Goal: Task Accomplishment & Management: Complete application form

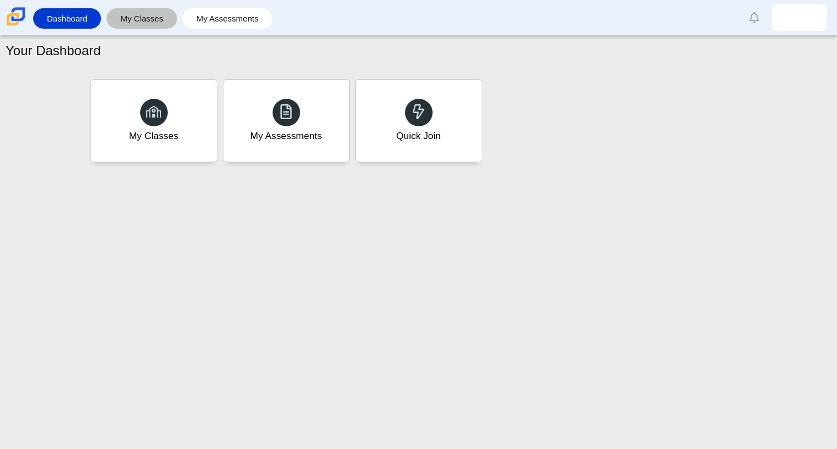
click at [157, 17] on link "My Classes" at bounding box center [142, 18] width 60 height 20
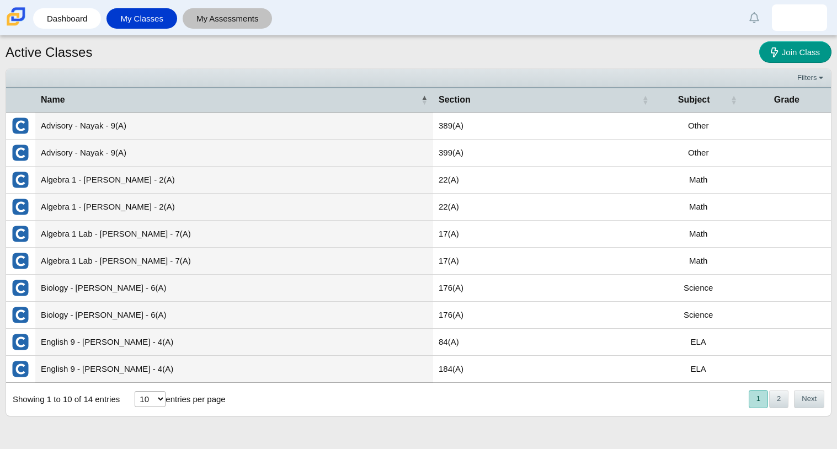
click at [221, 9] on link "My Assessments" at bounding box center [227, 18] width 79 height 20
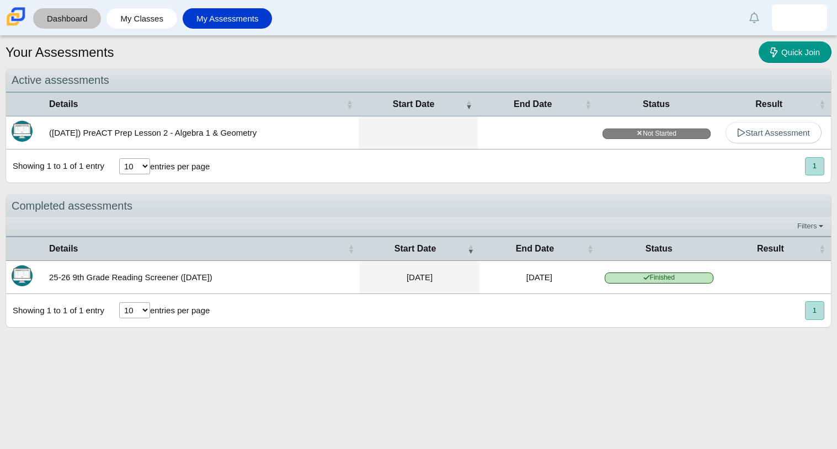
click at [50, 19] on link "Dashboard" at bounding box center [67, 18] width 57 height 20
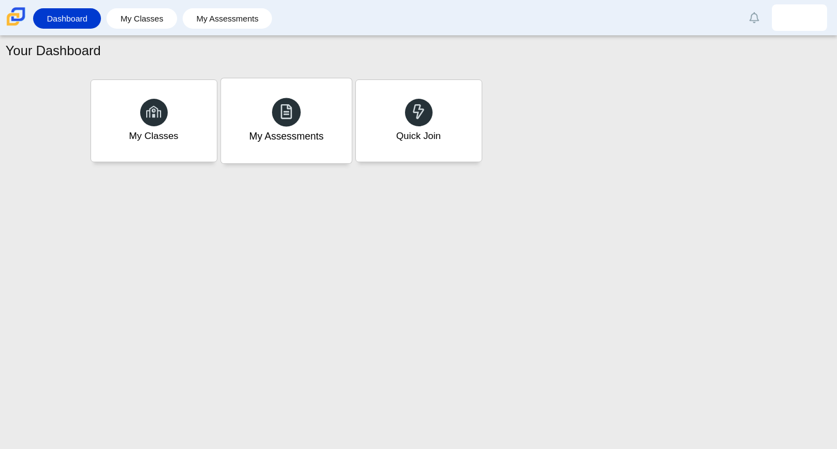
click at [281, 126] on div "My Assessments" at bounding box center [286, 120] width 131 height 85
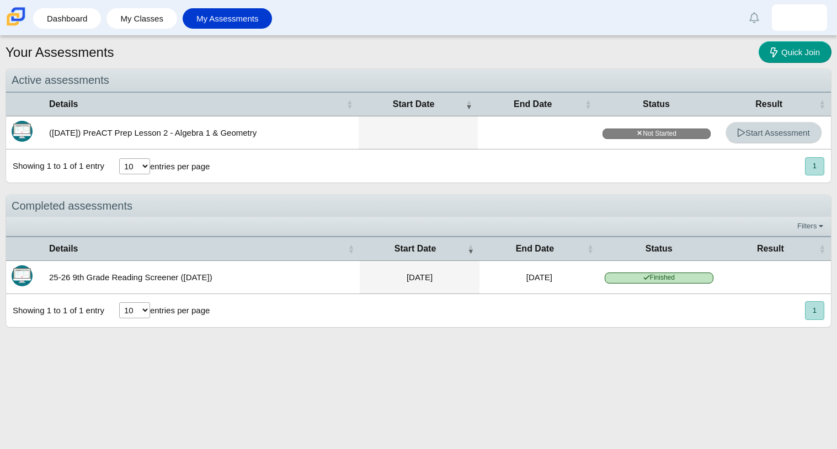
click at [770, 134] on span "Start Assessment" at bounding box center [773, 132] width 73 height 9
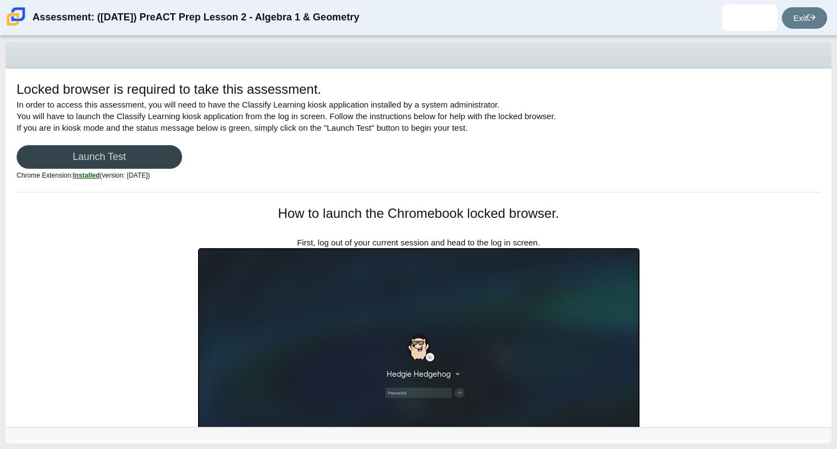
click at [125, 162] on link "Launch Test" at bounding box center [100, 157] width 166 height 24
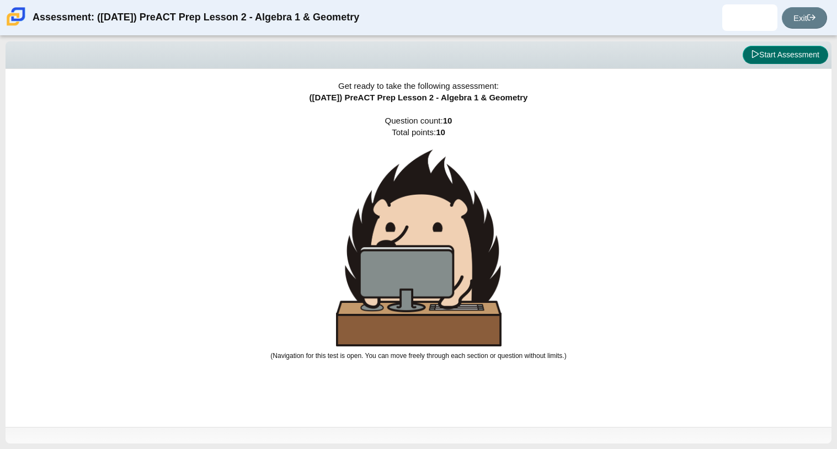
click at [759, 57] on button "Start Assessment" at bounding box center [786, 55] width 86 height 19
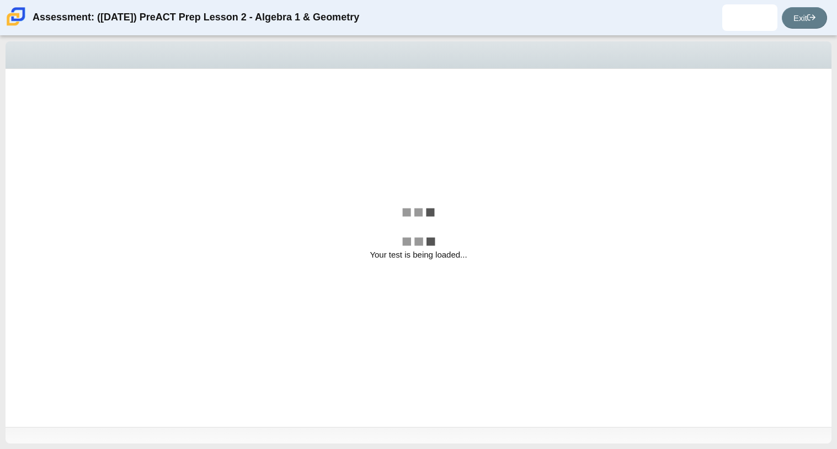
select select "bbf5d072-3e0b-44c4-9a12-6e7c9033f65b"
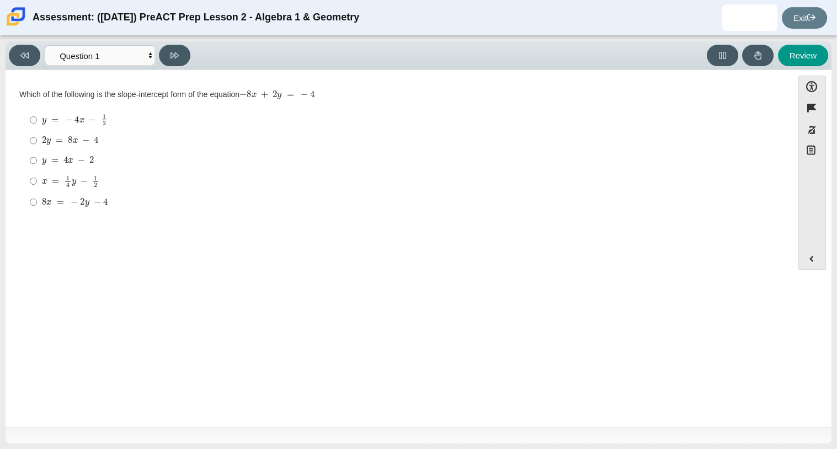
click at [111, 125] on div "y = − 4 x − 1 2" at bounding box center [408, 120] width 732 height 12
click at [37, 125] on input "y = − 4 x − 1 2 y = − 4 x − 1 2" at bounding box center [33, 120] width 7 height 22
radio input "true"
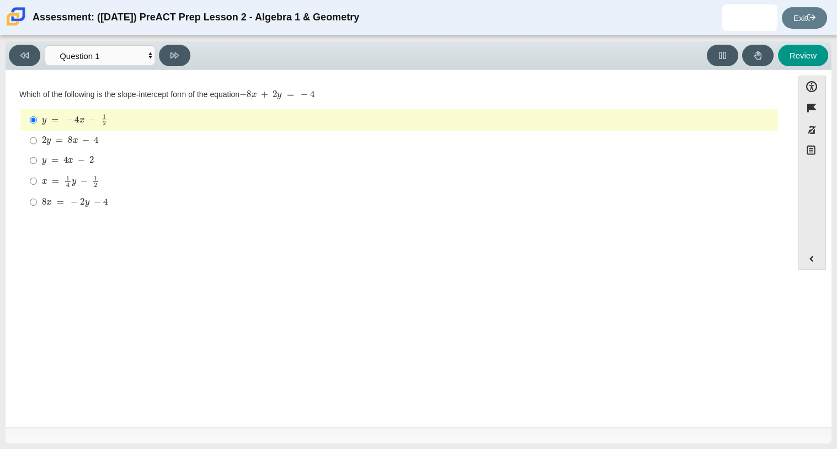
click at [105, 148] on label "2 y = 8 x − 4 2 y = 8 x − 4" at bounding box center [400, 141] width 756 height 20
click at [37, 148] on input "2 y = 8 x − 4 2 y = 8 x − 4" at bounding box center [33, 141] width 7 height 20
radio input "true"
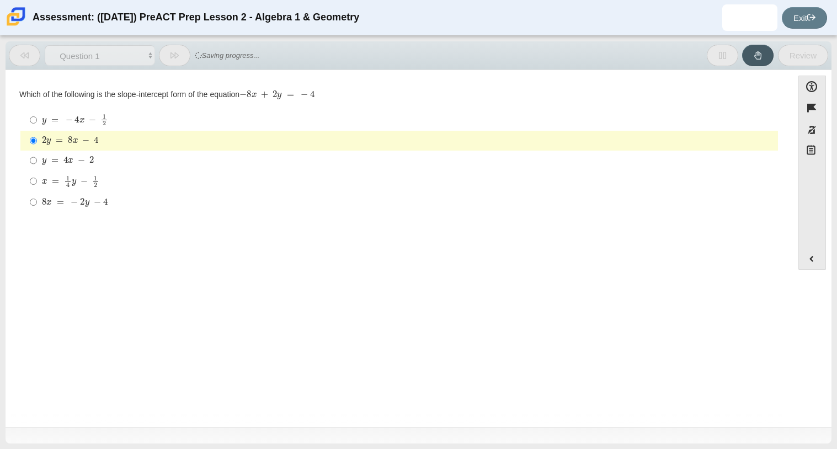
click at [103, 152] on label "y = 4 x − 2 y = 4 x − 2" at bounding box center [400, 161] width 756 height 20
click at [37, 152] on input "y = 4 x − 2 y = 4 x − 2" at bounding box center [33, 161] width 7 height 20
radio input "true"
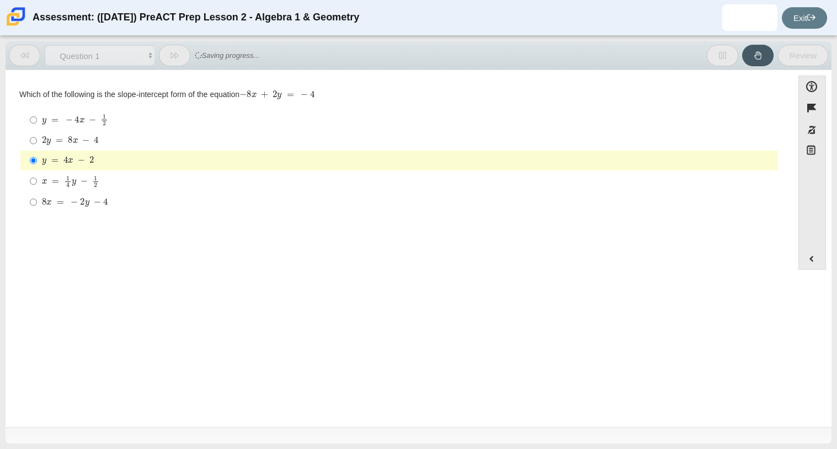
click at [91, 192] on mjx-container "8 x = − 2 y − 4" at bounding box center [75, 201] width 66 height 21
click at [37, 192] on input "8 x = − 2 y − 4 8 x = − 2 y − 4" at bounding box center [33, 202] width 7 height 20
radio input "true"
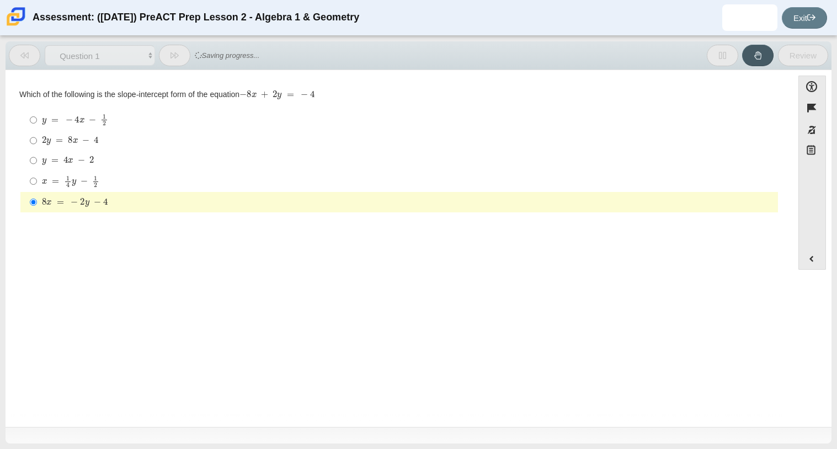
click at [91, 187] on mjx-math "Assessment items" at bounding box center [70, 181] width 57 height 12
click at [37, 187] on input "x = 1 4 y − 1 2 x = 1 4 y − 1 2" at bounding box center [33, 182] width 7 height 22
radio input "true"
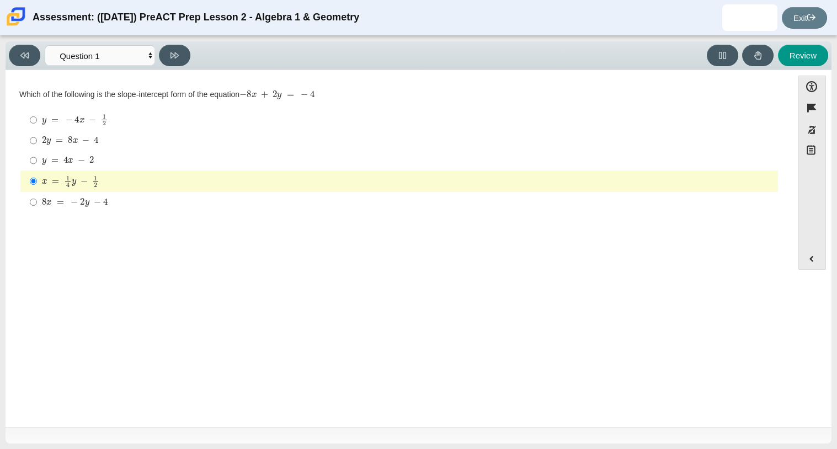
click at [129, 142] on div "2 y = 8 x − 4" at bounding box center [408, 140] width 732 height 11
click at [37, 142] on input "2 y = 8 x − 4 2 y = 8 x − 4" at bounding box center [33, 141] width 7 height 20
radio input "true"
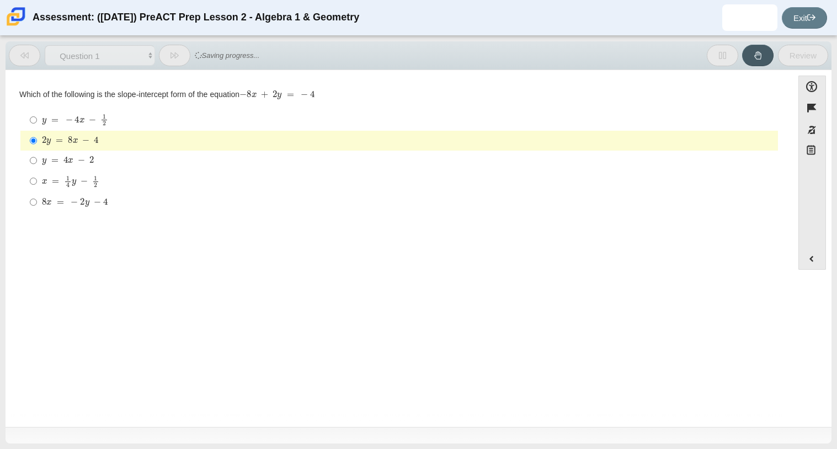
click at [124, 130] on label "y = − 4 x − 1 2 y = − 4 x − 1 2" at bounding box center [400, 120] width 756 height 22
click at [37, 130] on input "y = − 4 x − 1 2 y = − 4 x − 1 2" at bounding box center [33, 120] width 7 height 22
radio input "true"
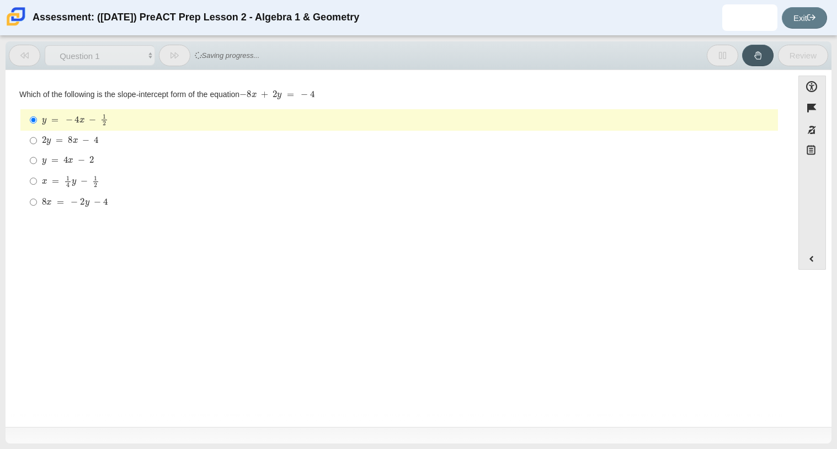
click at [132, 203] on div "8 x = − 2 y − 4" at bounding box center [408, 202] width 732 height 11
click at [37, 203] on input "8 x = − 2 y − 4 8 x = − 2 y − 4" at bounding box center [33, 202] width 7 height 20
radio input "true"
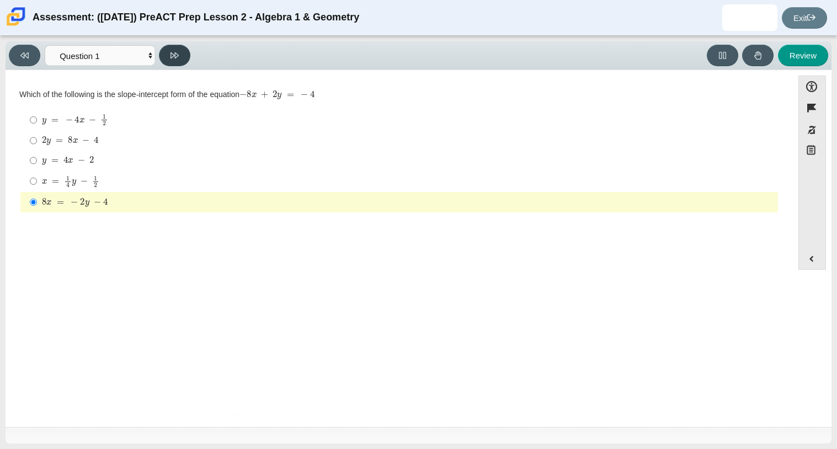
click at [167, 46] on button at bounding box center [174, 56] width 31 height 22
select select "ed62e223-81bd-4cbf-ab48-ab975844bd1f"
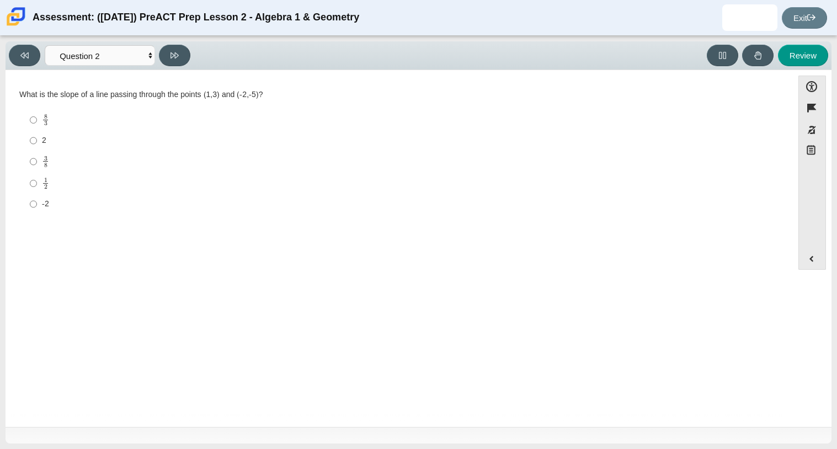
click at [94, 119] on div "8 3" at bounding box center [408, 120] width 732 height 13
click at [37, 119] on input "8 3 8 thirds" at bounding box center [33, 120] width 7 height 22
radio input "true"
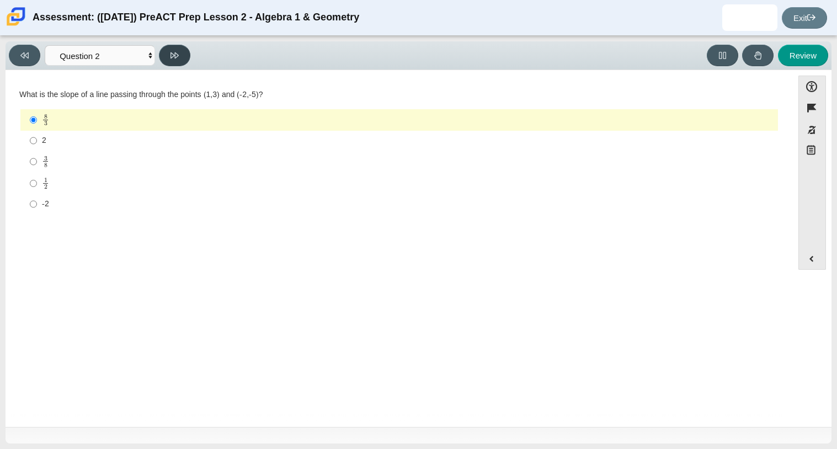
click at [178, 53] on icon at bounding box center [175, 55] width 8 height 6
select select "97f4f5fa-a52e-4fed-af51-565bfcdf47cb"
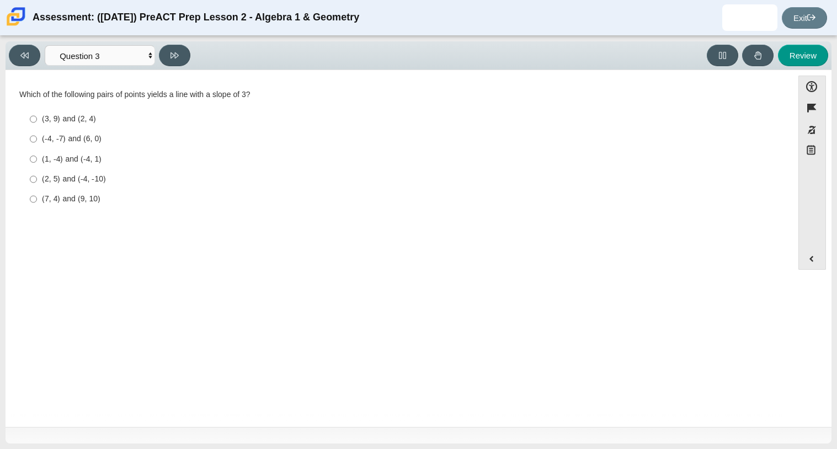
click at [89, 181] on div "(2, 5) and (-4, -10)" at bounding box center [408, 179] width 732 height 11
click at [37, 181] on input "(2, 5) and (-4, -10) (2, 5) and (-4, -10)" at bounding box center [33, 179] width 7 height 20
radio input "true"
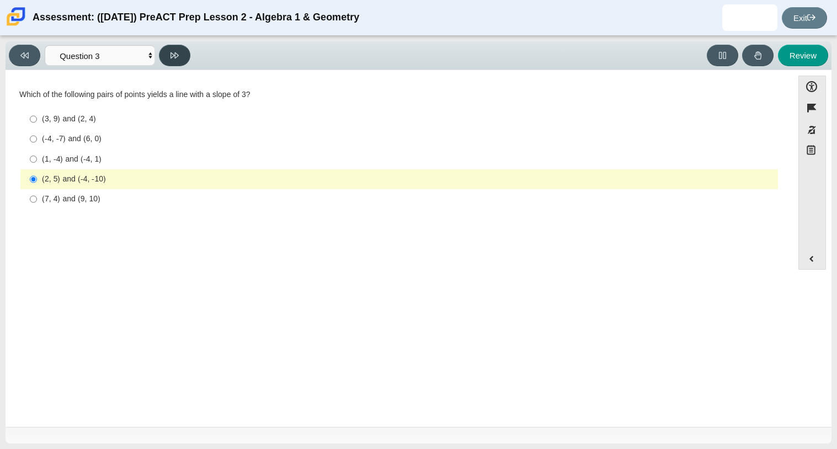
click at [180, 56] on button at bounding box center [174, 56] width 31 height 22
select select "89427bb7-e313-4f00-988f-8b8255897029"
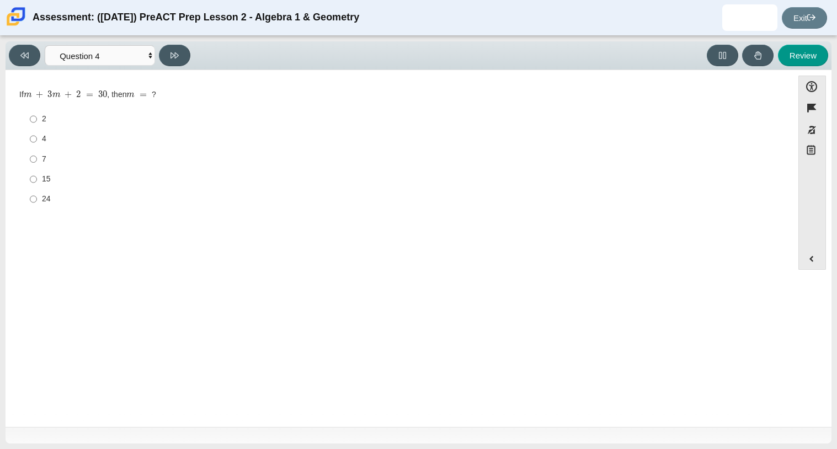
click at [46, 150] on label "7 7" at bounding box center [400, 159] width 756 height 20
click at [37, 150] on input "7 7" at bounding box center [33, 159] width 7 height 20
radio input "true"
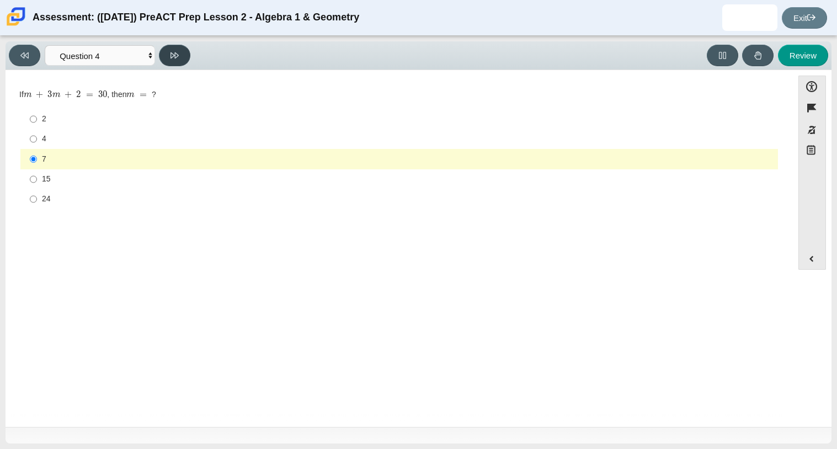
click at [181, 54] on button at bounding box center [174, 56] width 31 height 22
select select "489dcffd-4e6a-49cf-a9d6-ad1d4a911a4e"
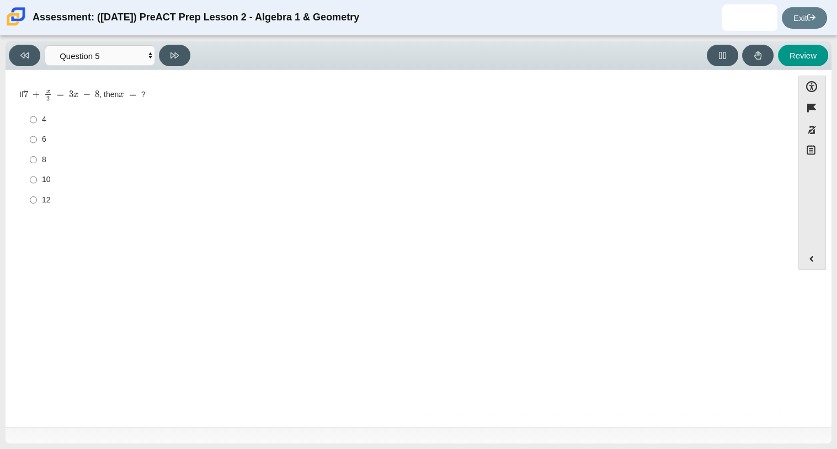
click at [41, 155] on label "8 8" at bounding box center [400, 160] width 756 height 20
click at [37, 155] on input "8 8" at bounding box center [33, 160] width 7 height 20
radio input "true"
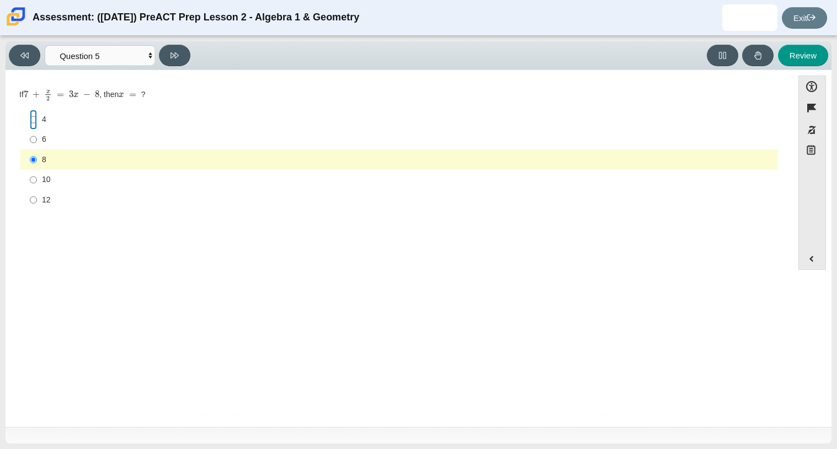
click at [36, 126] on input "4 4" at bounding box center [33, 120] width 7 height 20
radio input "true"
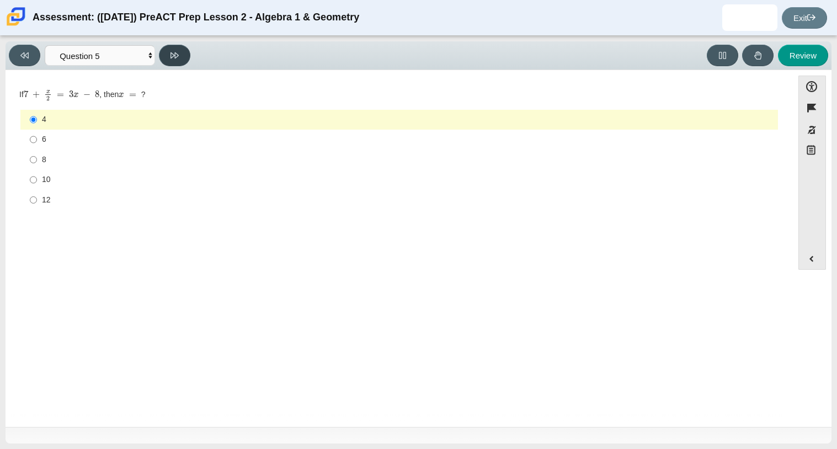
click at [168, 60] on button at bounding box center [174, 56] width 31 height 22
select select "210571de-36a6-4d8e-a361-ceff8ef801dc"
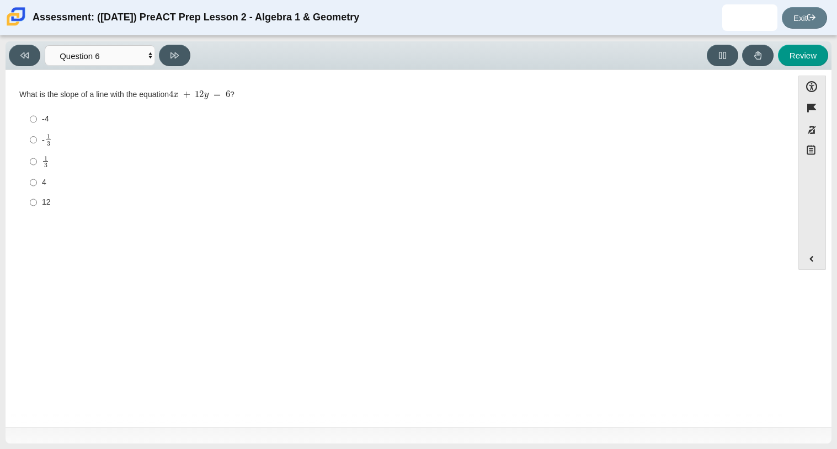
click at [76, 118] on div "-4" at bounding box center [408, 119] width 732 height 11
click at [37, 118] on input "-4 -4" at bounding box center [33, 119] width 7 height 20
radio input "true"
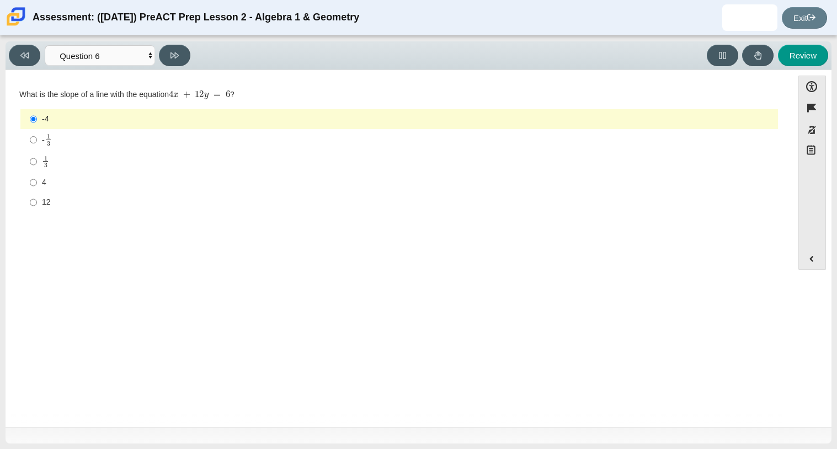
click at [40, 189] on label "4 4" at bounding box center [400, 183] width 756 height 20
click at [37, 189] on input "4 4" at bounding box center [33, 183] width 7 height 20
radio input "true"
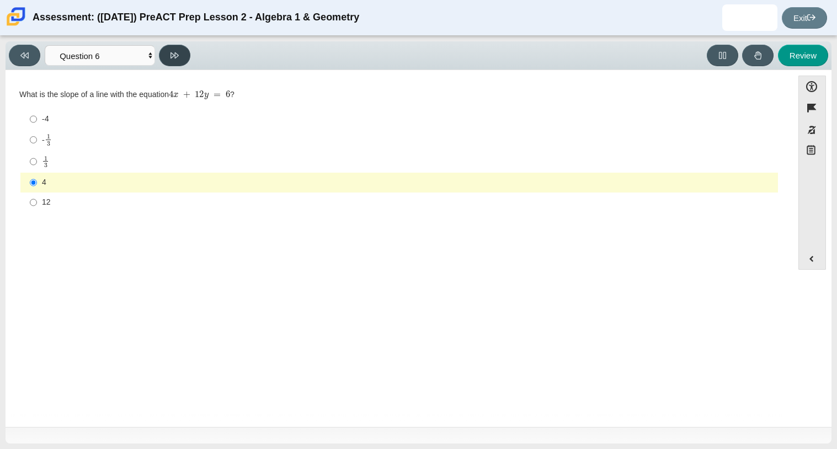
click at [177, 57] on icon at bounding box center [175, 55] width 8 height 8
select select "ec95ace6-bebc-42b8-9428-40567494d4da"
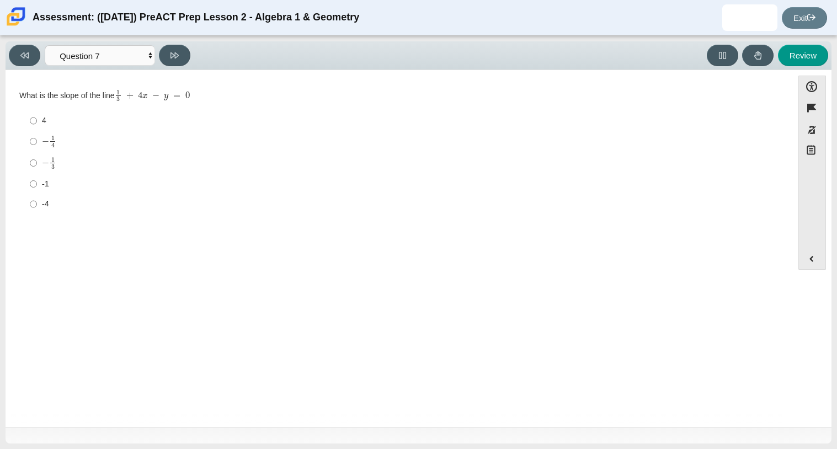
click at [44, 147] on mjx-math "Assessment items" at bounding box center [49, 141] width 14 height 12
click at [37, 147] on input "− 1 4 negative 1 fourth" at bounding box center [33, 142] width 7 height 22
radio input "true"
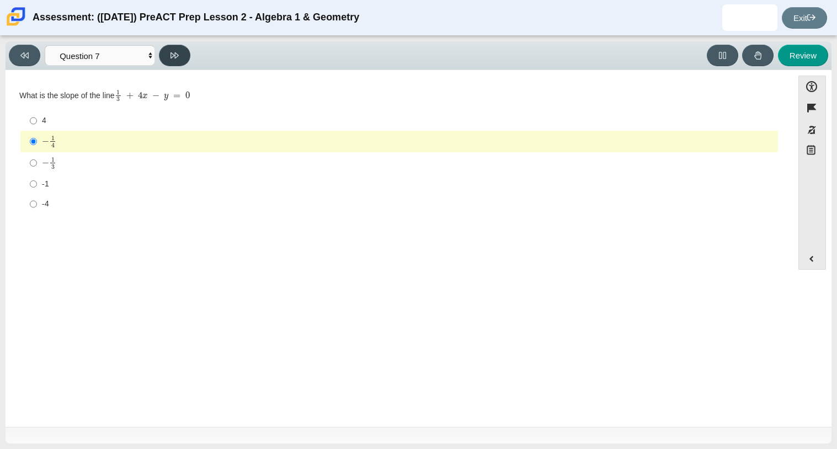
click at [178, 63] on button at bounding box center [174, 56] width 31 height 22
select select "ce81fe10-bf29-4b5e-8bd7-4f47f2fed4d8"
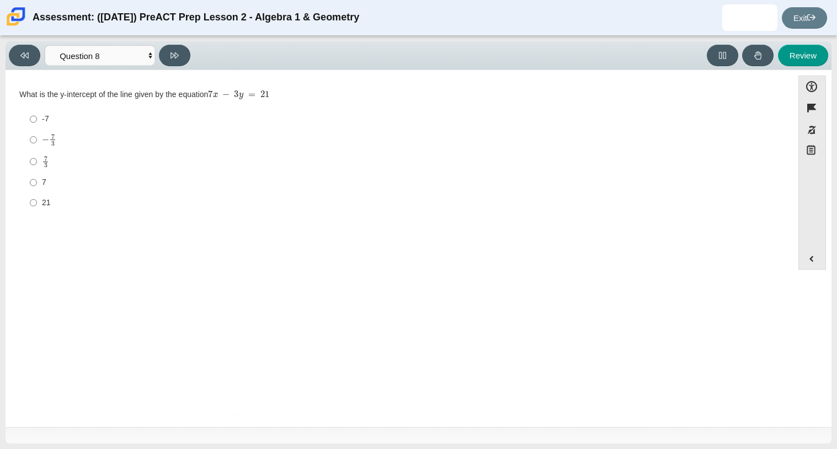
click at [65, 146] on label "− 7 3 negative 7 thirds" at bounding box center [400, 140] width 756 height 22
click at [37, 146] on input "− 7 3 negative 7 thirds" at bounding box center [33, 140] width 7 height 22
radio input "true"
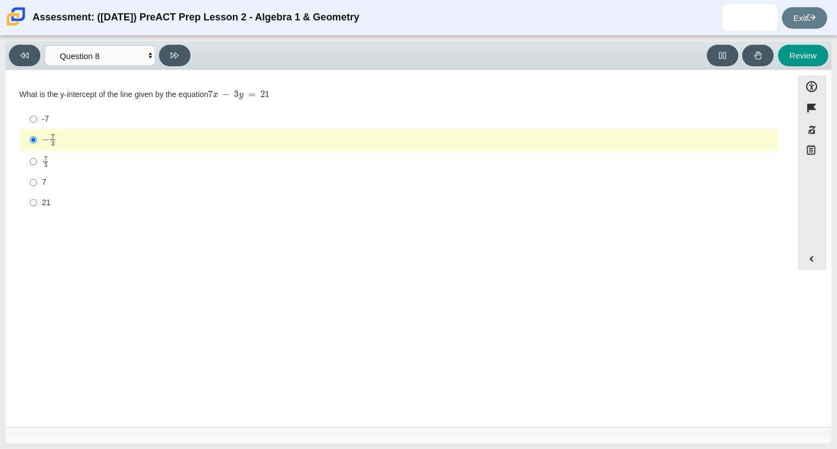
click at [76, 122] on div "-7" at bounding box center [408, 119] width 732 height 11
click at [37, 122] on input "-7 -7" at bounding box center [33, 119] width 7 height 20
radio input "true"
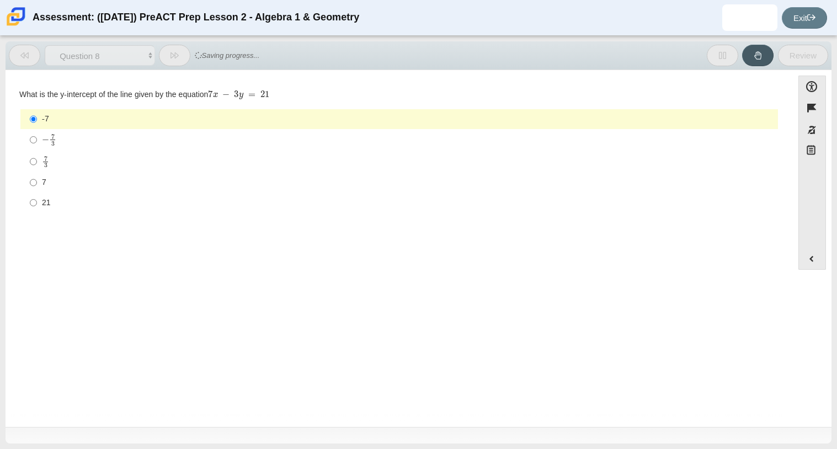
click at [38, 161] on label "7 3 7 thirds" at bounding box center [400, 162] width 756 height 22
click at [37, 161] on input "7 3 7 thirds" at bounding box center [33, 162] width 7 height 22
radio input "true"
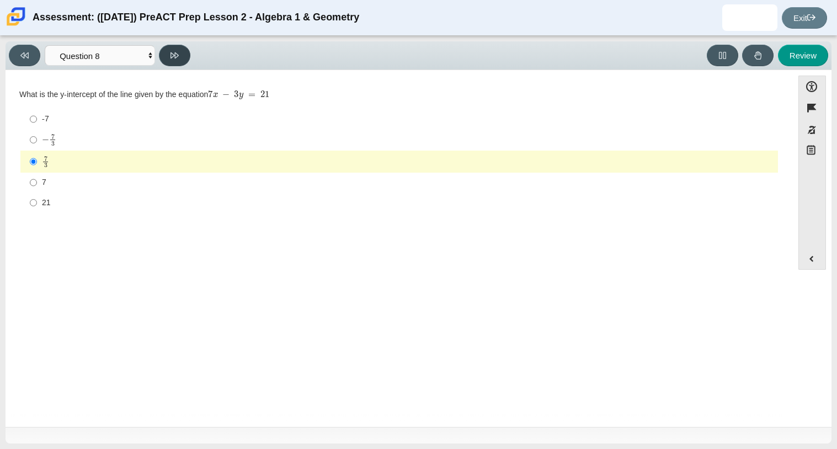
click at [174, 54] on icon at bounding box center [175, 55] width 8 height 8
select select "14773eaf-2ca1-47ae-afe7-a624a56f34b3"
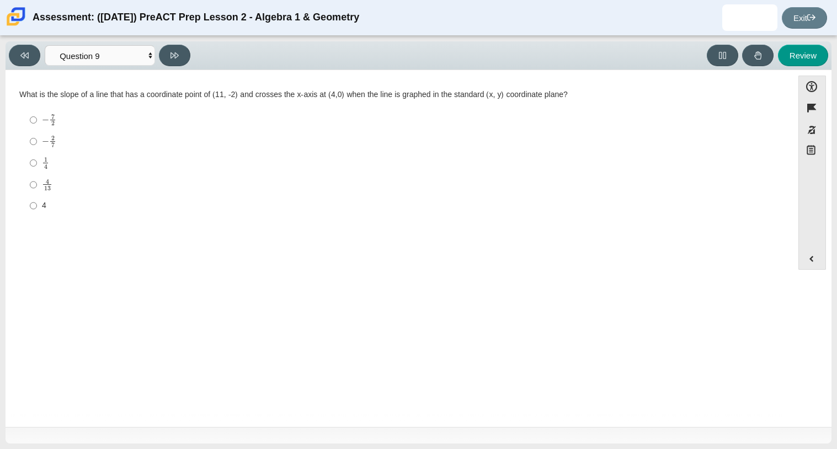
click at [77, 183] on div "4 13" at bounding box center [408, 185] width 732 height 13
click at [37, 183] on input "4 13 4 over 13" at bounding box center [33, 185] width 7 height 22
radio input "true"
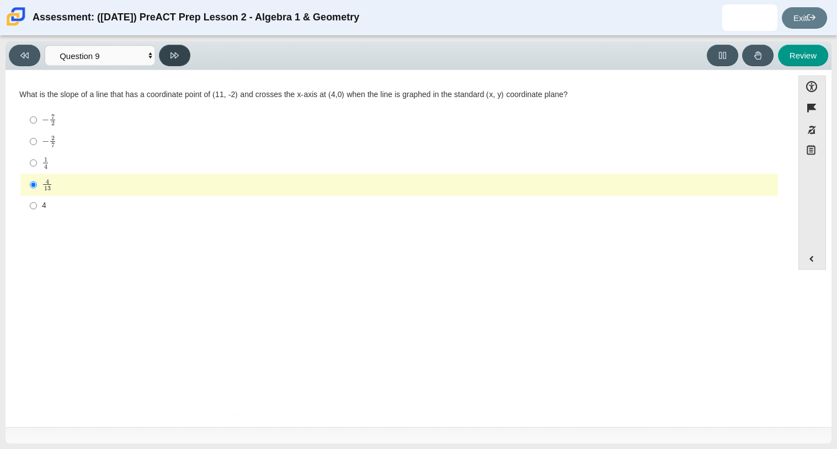
click at [174, 56] on icon at bounding box center [175, 55] width 8 height 8
select select "96b71634-eacb-4f7e-8aef-411727d9bcba"
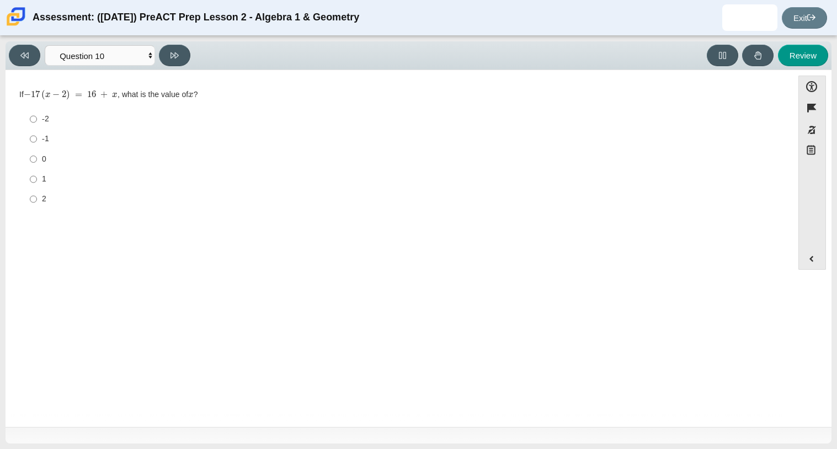
click at [64, 124] on div "-2" at bounding box center [408, 119] width 732 height 11
click at [37, 124] on input "-2 -2" at bounding box center [33, 119] width 7 height 20
radio input "true"
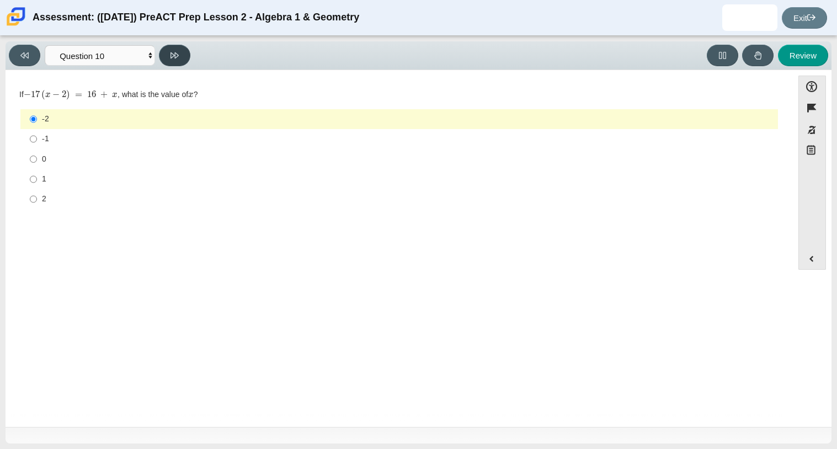
click at [173, 60] on button at bounding box center [174, 56] width 31 height 22
select select "review"
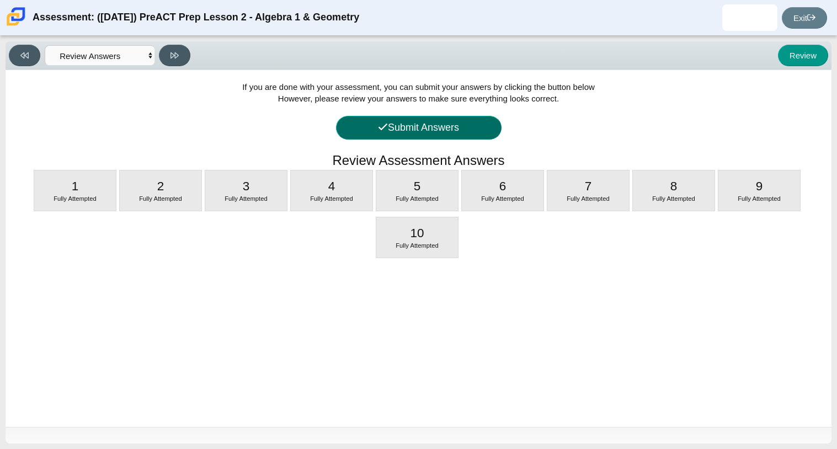
click at [419, 133] on button "Submit Answers" at bounding box center [419, 128] width 166 height 24
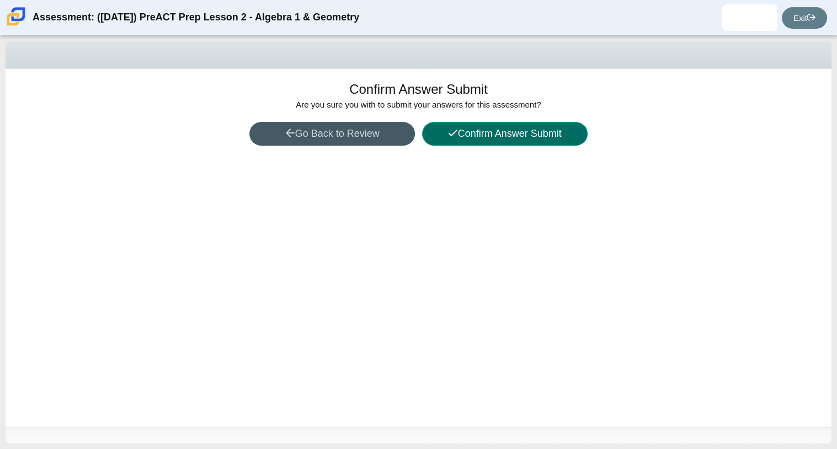
click at [451, 141] on button "Confirm Answer Submit" at bounding box center [505, 134] width 166 height 24
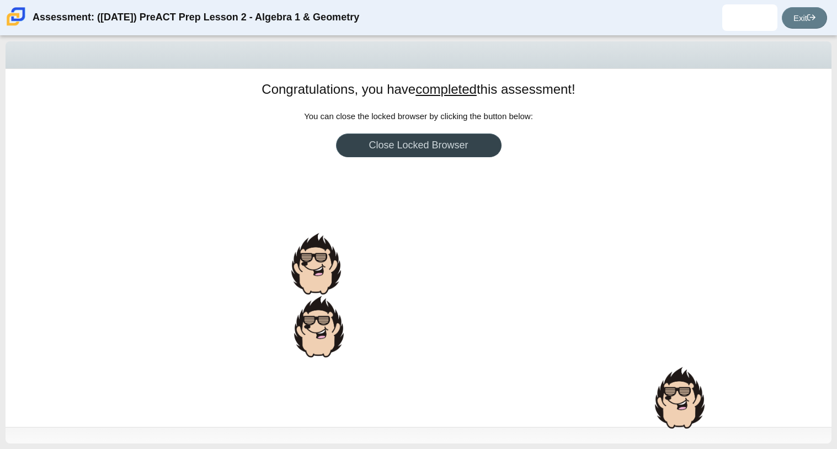
click at [455, 146] on link "Close Locked Browser" at bounding box center [419, 146] width 166 height 24
